Goal: Check status: Check status

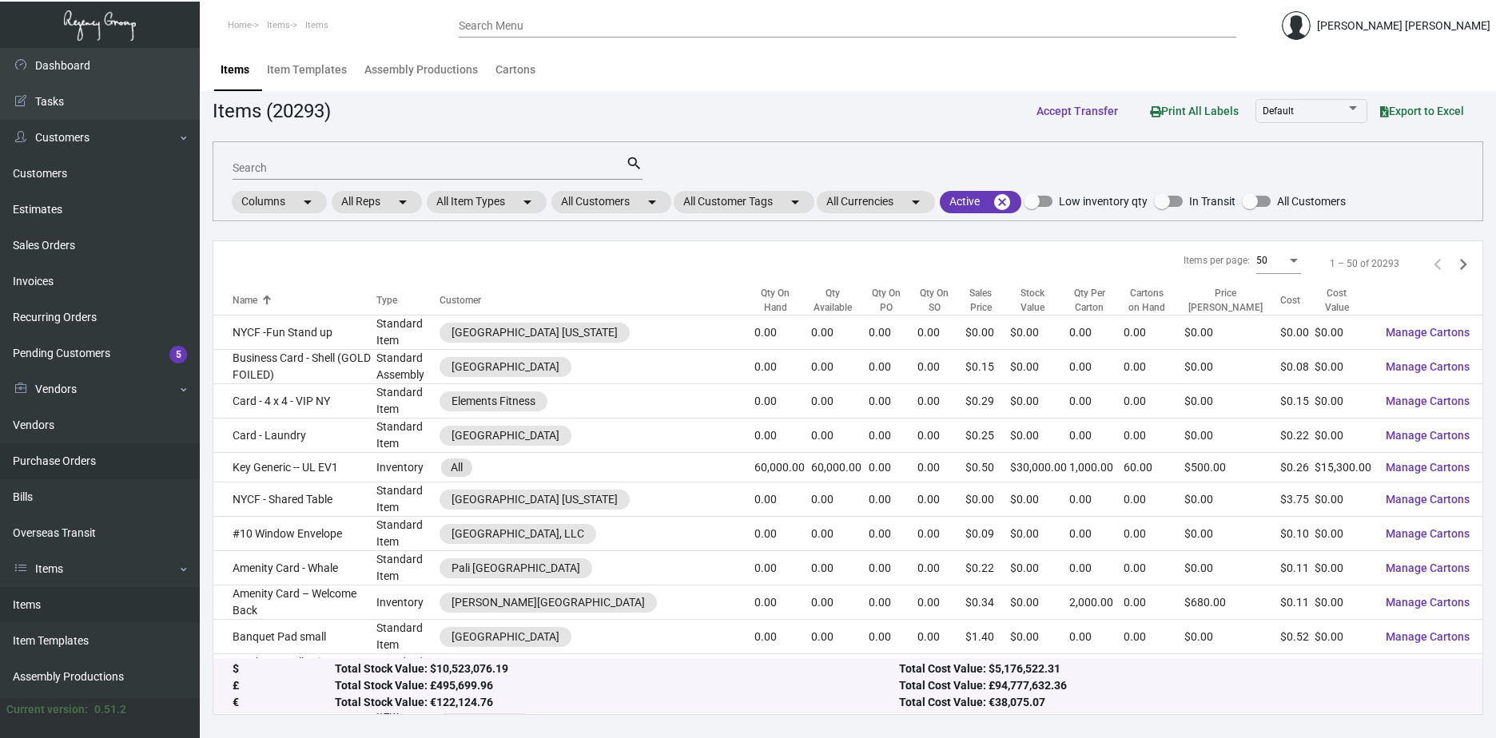
click at [14, 459] on link "Purchase Orders" at bounding box center [100, 461] width 200 height 36
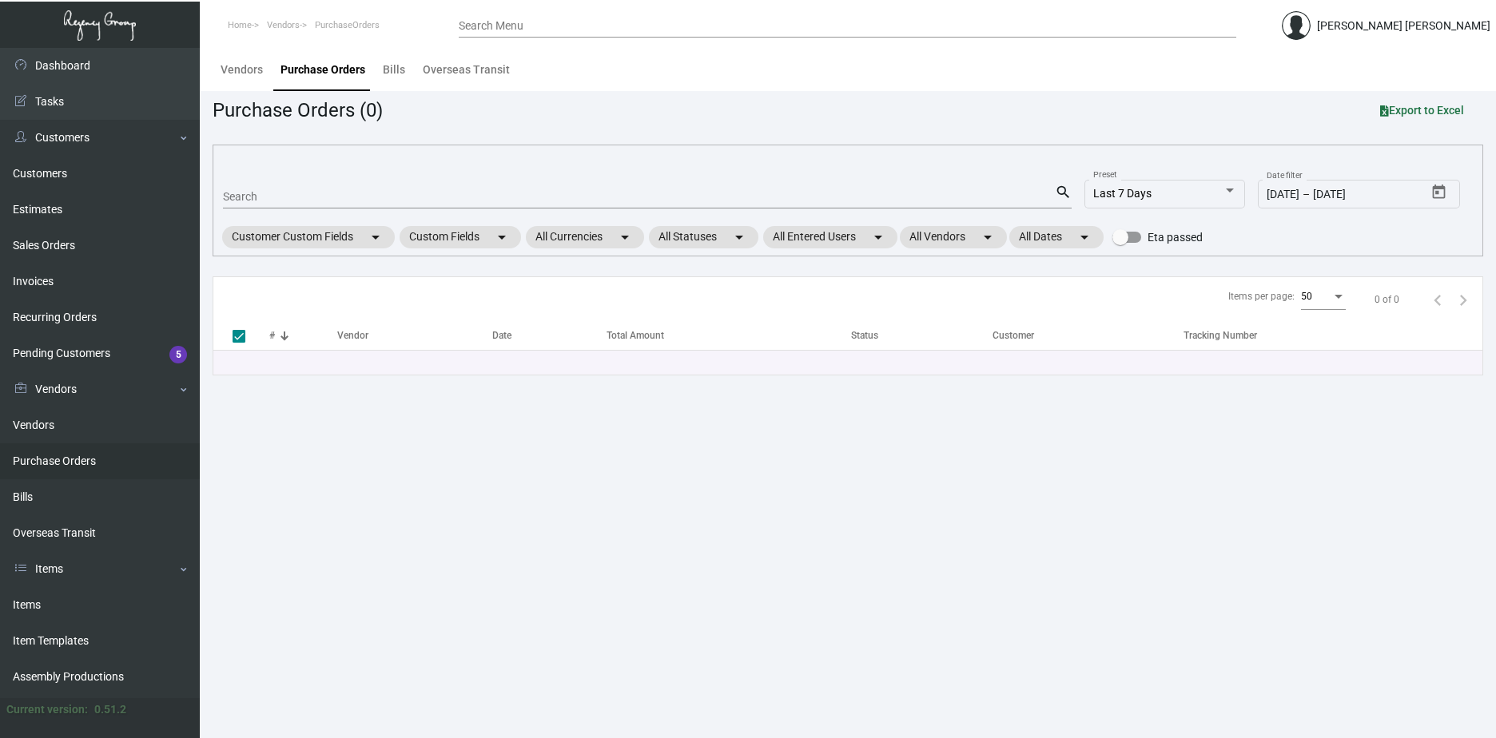
click at [387, 178] on mat-form-field "Search search" at bounding box center [647, 196] width 849 height 50
click at [377, 222] on div "Search search Last 7 Days Preset [DATE] [DATE] – [DATE] Date filter Customer Cu…" at bounding box center [848, 201] width 1270 height 112
click at [380, 208] on div "Search" at bounding box center [639, 196] width 832 height 25
click at [381, 206] on div "Search" at bounding box center [639, 196] width 832 height 25
click at [382, 200] on input "Search" at bounding box center [639, 197] width 832 height 13
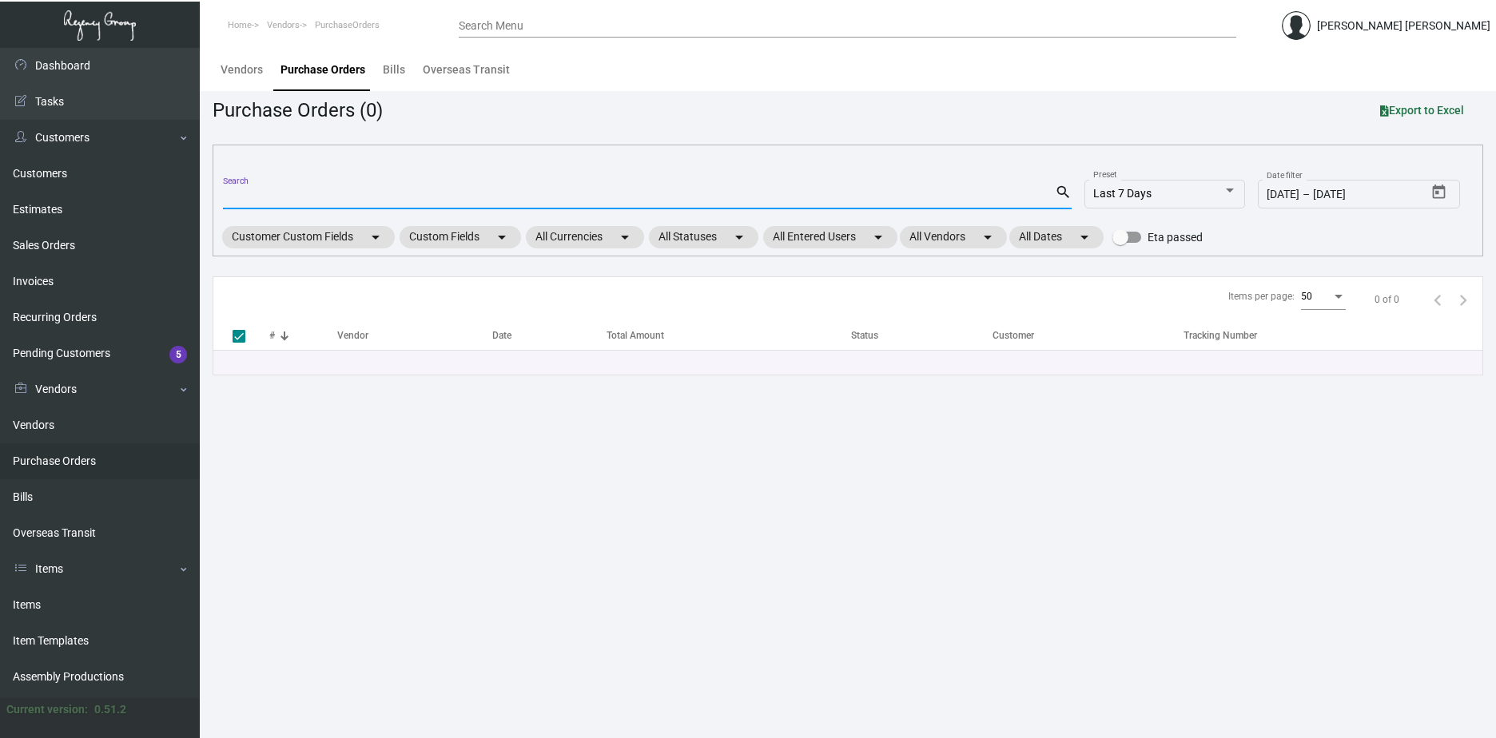
paste input "101674"
type input "101674"
checkbox input "false"
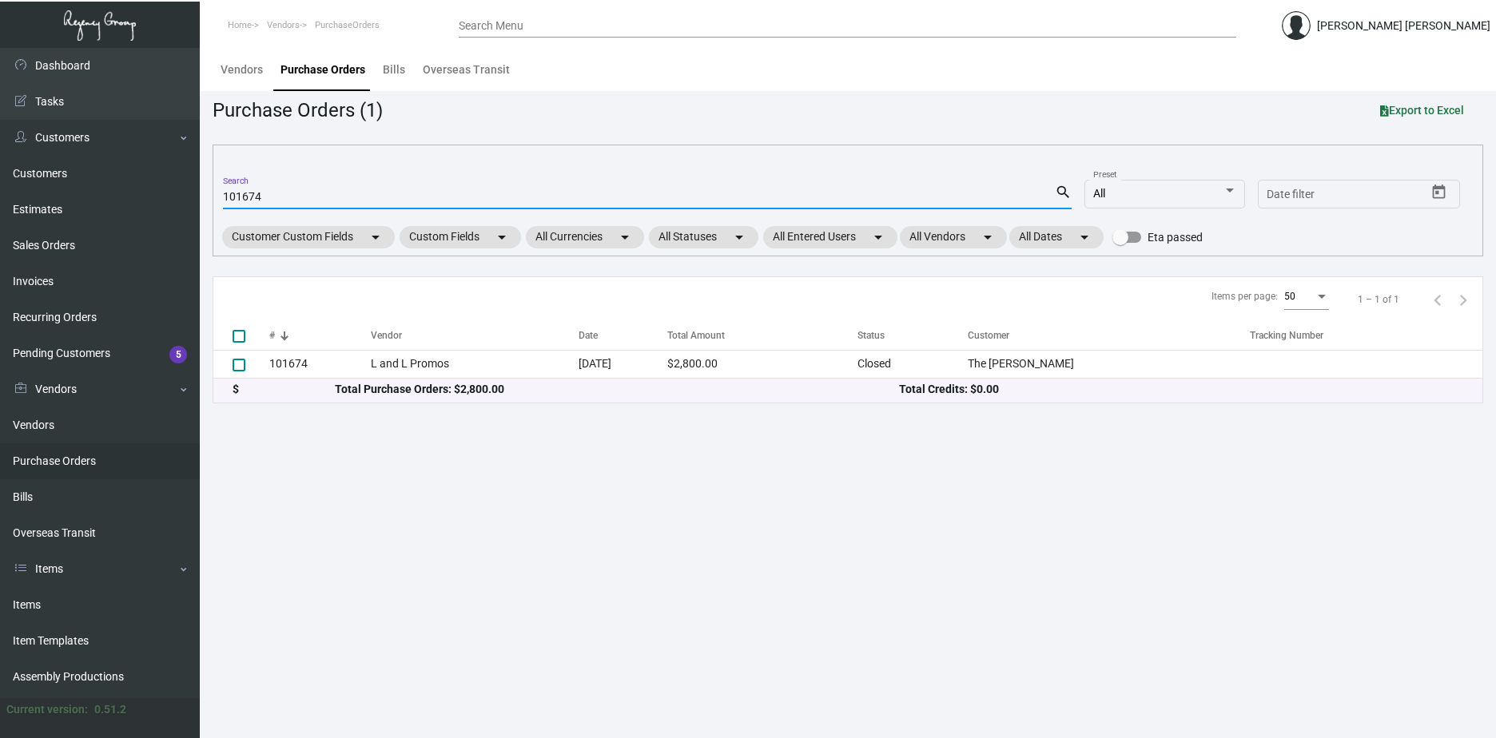
type input "101674"
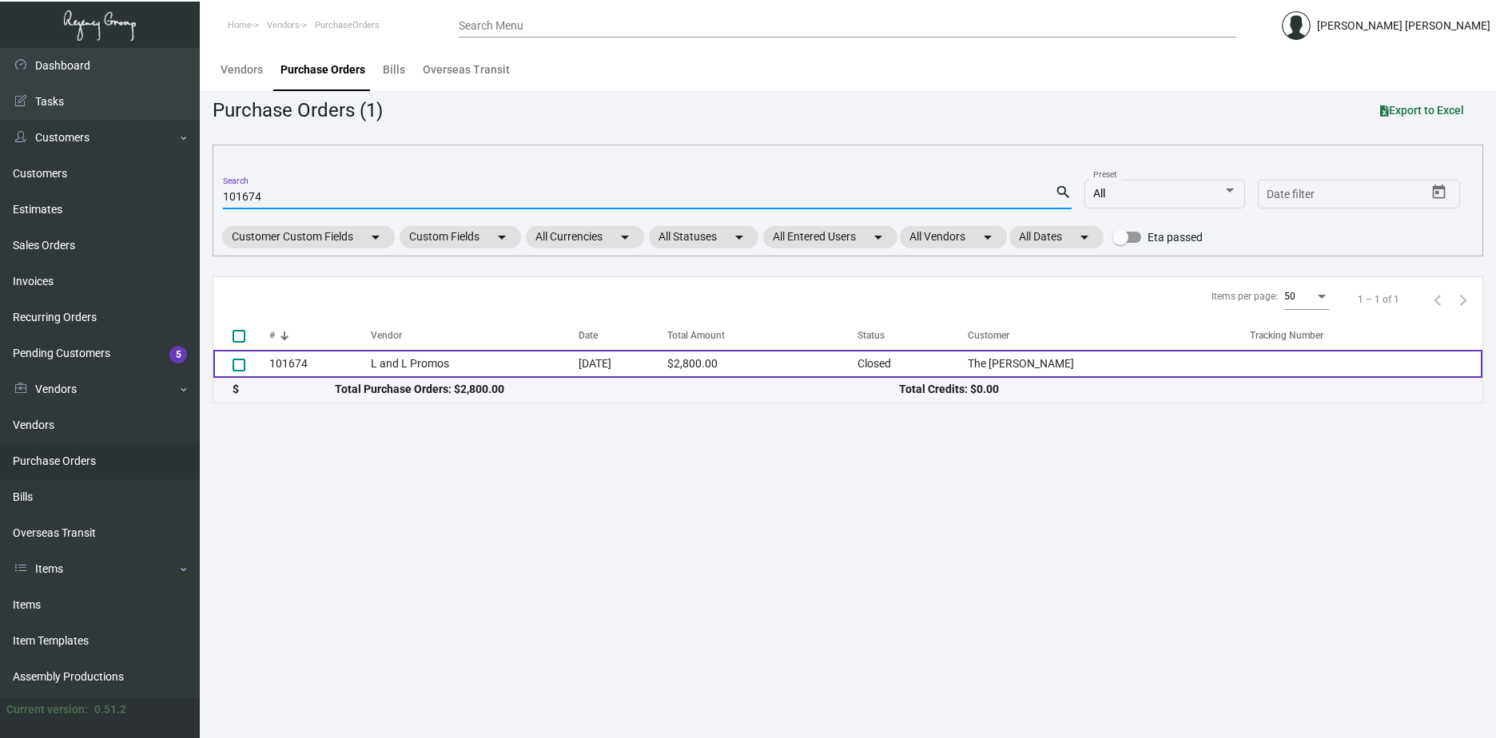
click at [483, 363] on td "L and L Promos" at bounding box center [475, 364] width 208 height 28
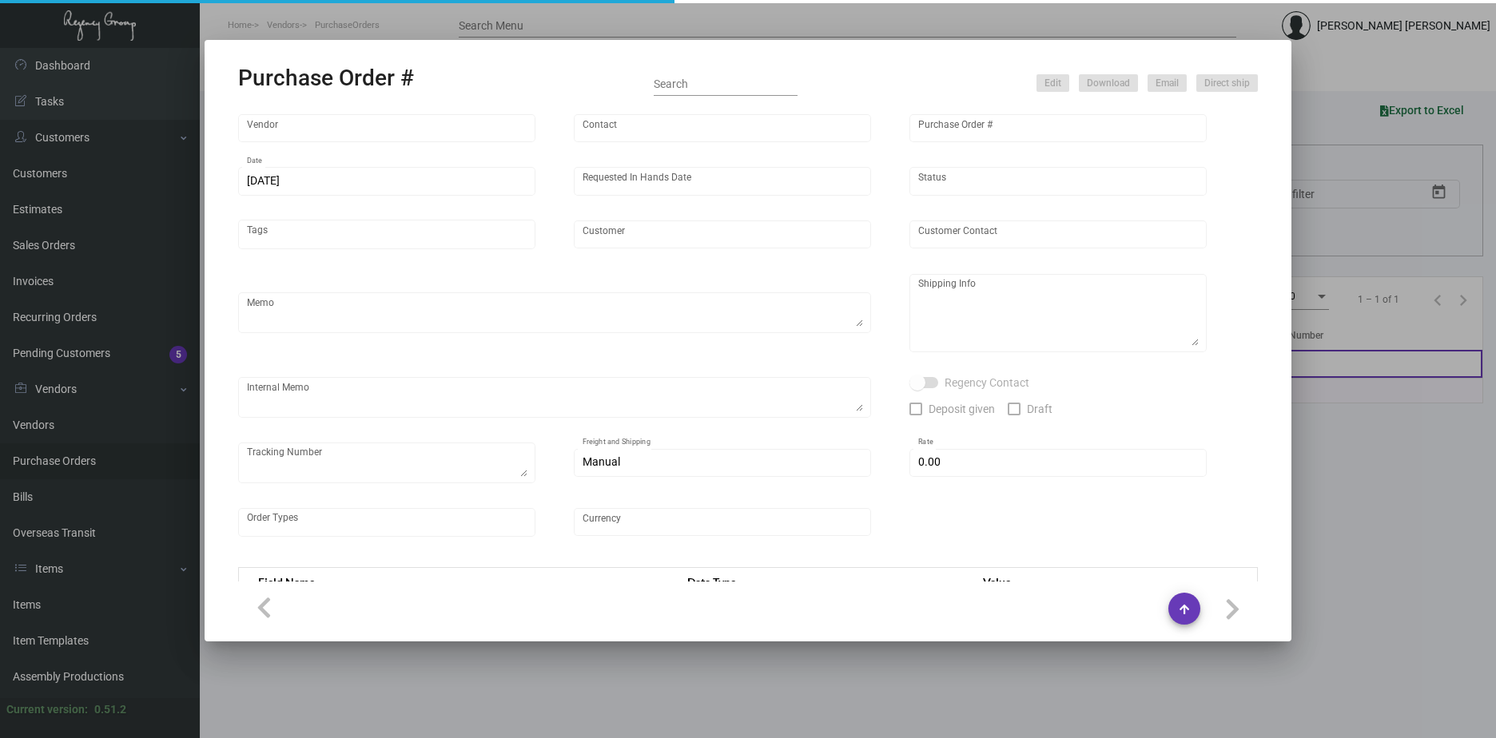
type input "L and L Promos"
type input "[PERSON_NAME]"
type input "101674"
type input "[DATE]"
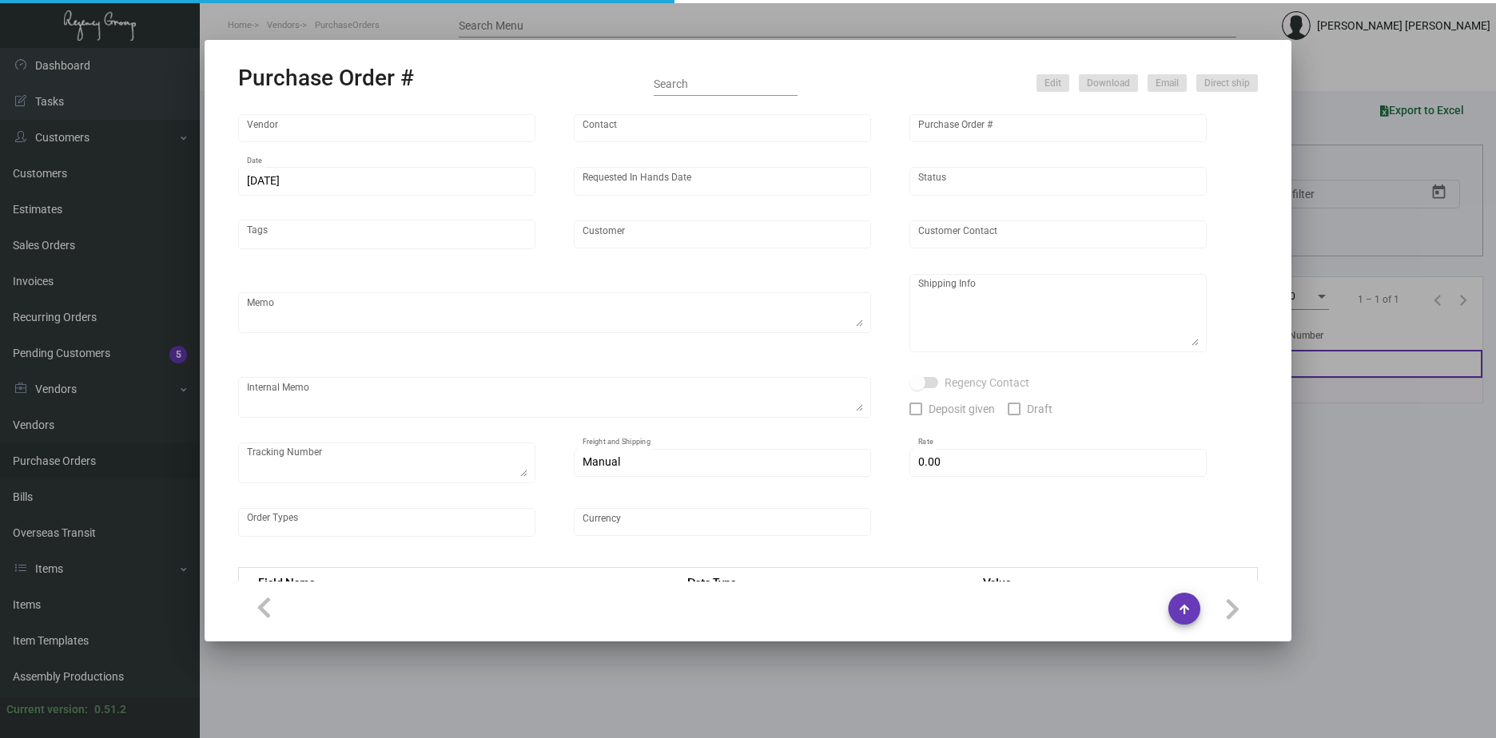
type input "The [PERSON_NAME]"
type textarea "Boat to [GEOGRAPHIC_DATA]"
type textarea "Regency Group NJ - [PERSON_NAME] [STREET_ADDRESS]"
type textarea "send [PERSON_NAME] cap when you receive the cups"
checkbox input "true"
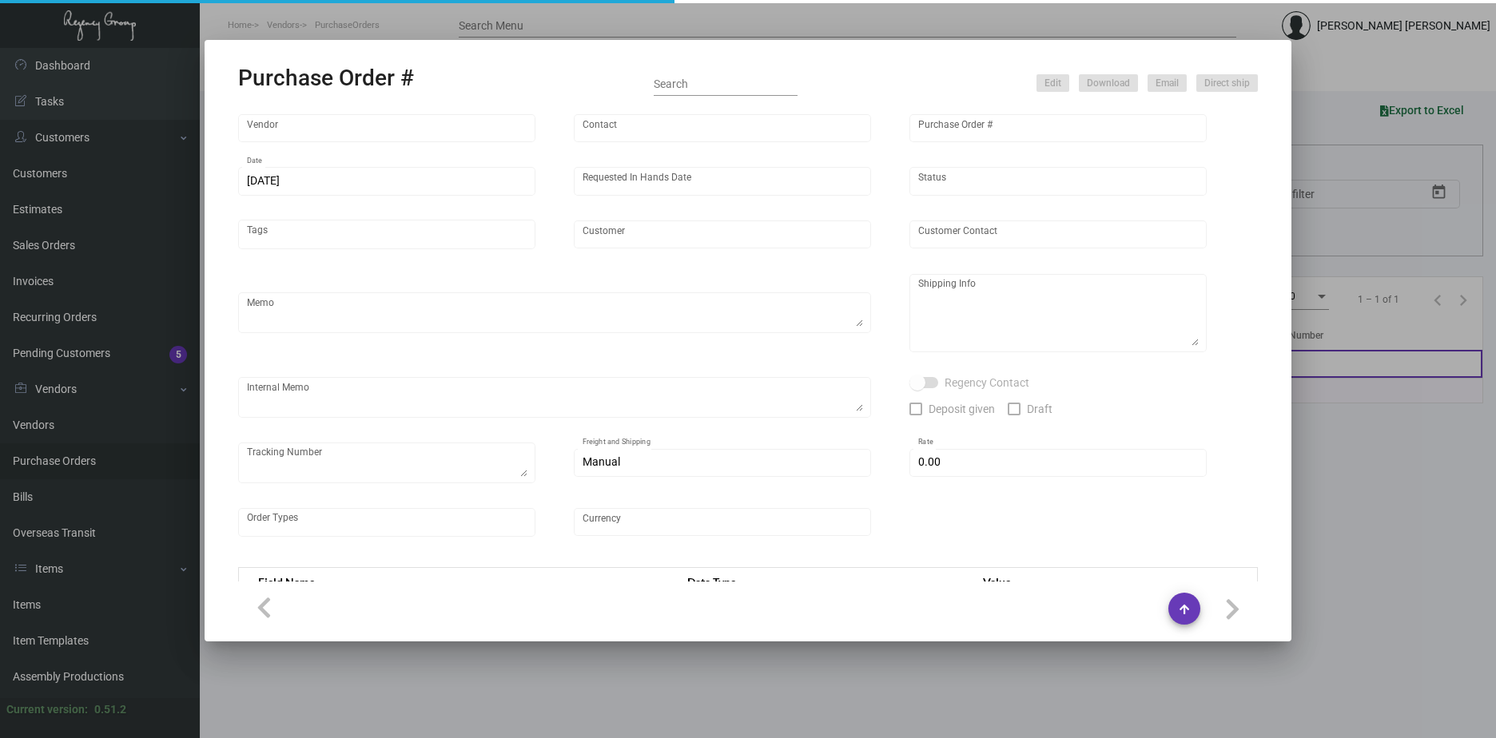
type input "$ 0.00"
type input "United States Dollar $"
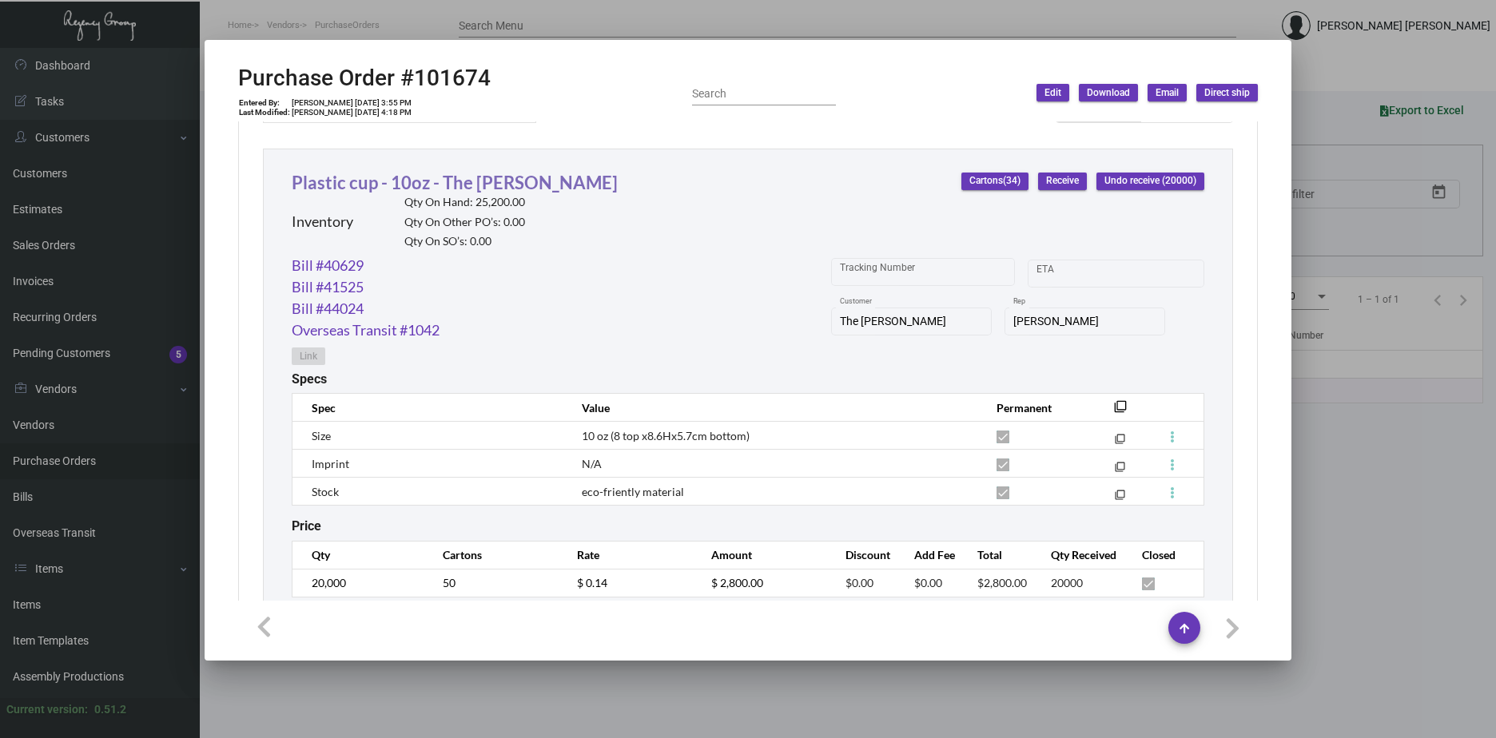
scroll to position [770, 0]
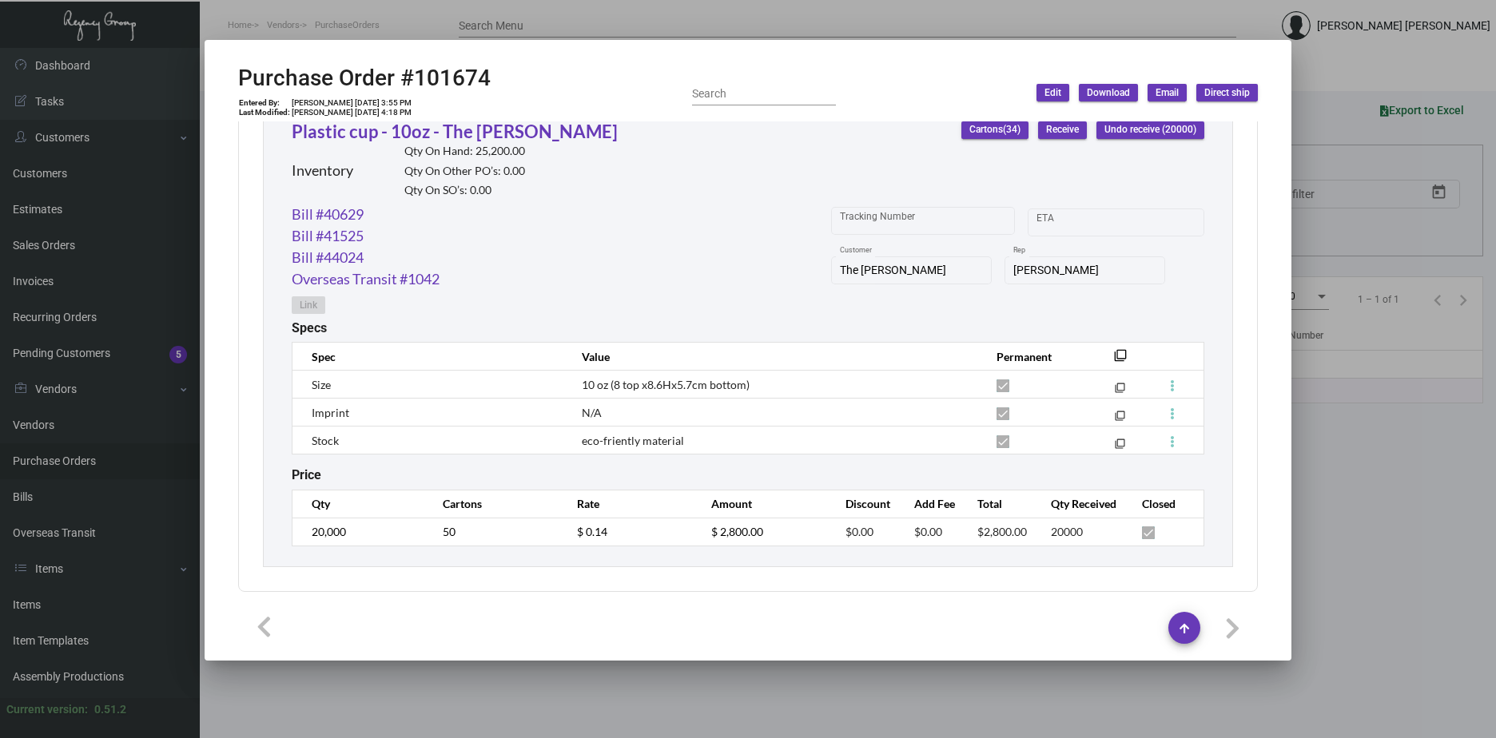
click at [1322, 513] on div at bounding box center [748, 369] width 1496 height 738
